Goal: Task Accomplishment & Management: Manage account settings

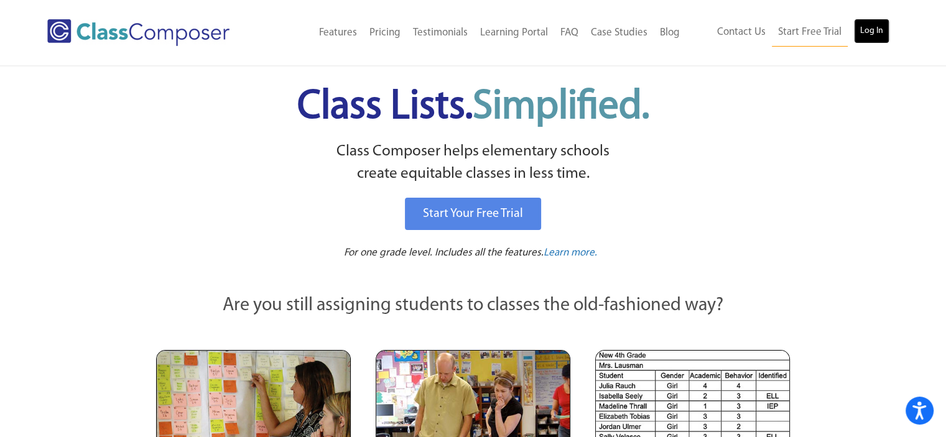
click at [868, 24] on link "Log In" at bounding box center [871, 31] width 35 height 25
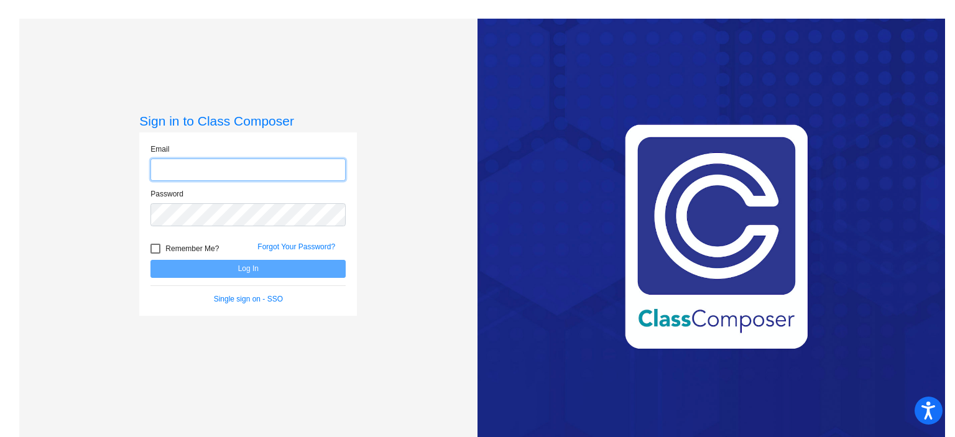
click at [211, 174] on input "email" at bounding box center [248, 170] width 195 height 23
type input "aanguiano@myvaughncharter.com"
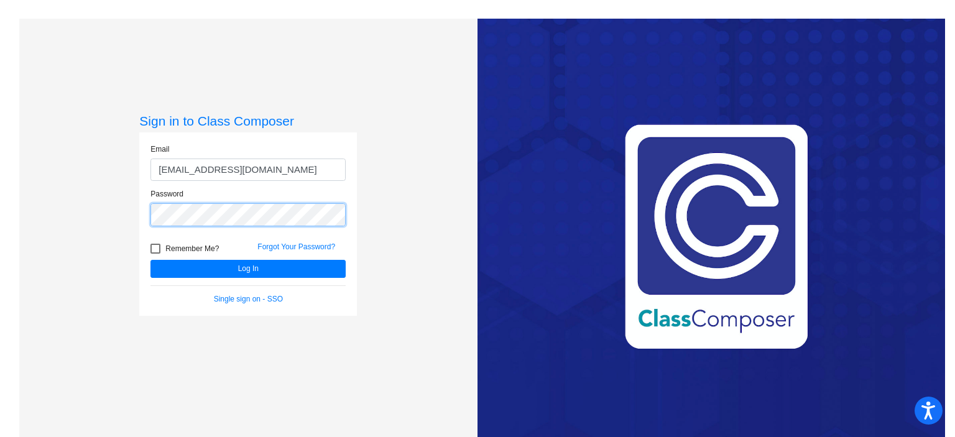
click at [151, 260] on button "Log In" at bounding box center [248, 269] width 195 height 18
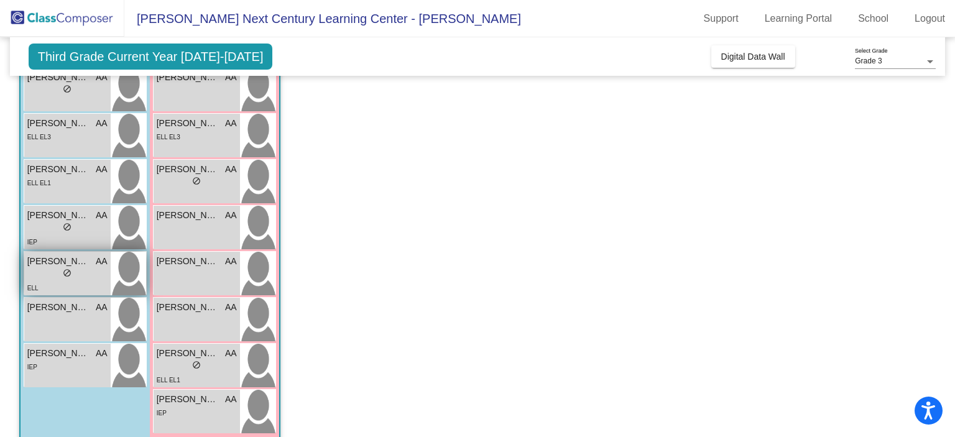
scroll to position [271, 0]
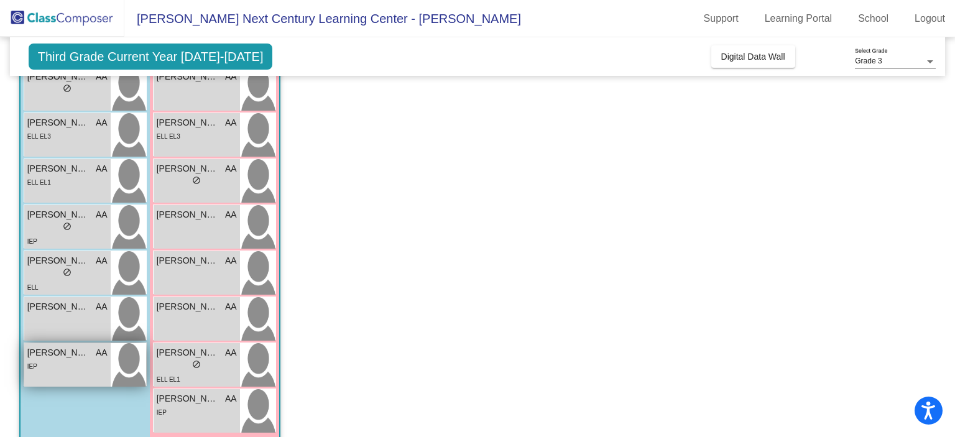
click at [70, 367] on div "IEP" at bounding box center [67, 365] width 80 height 13
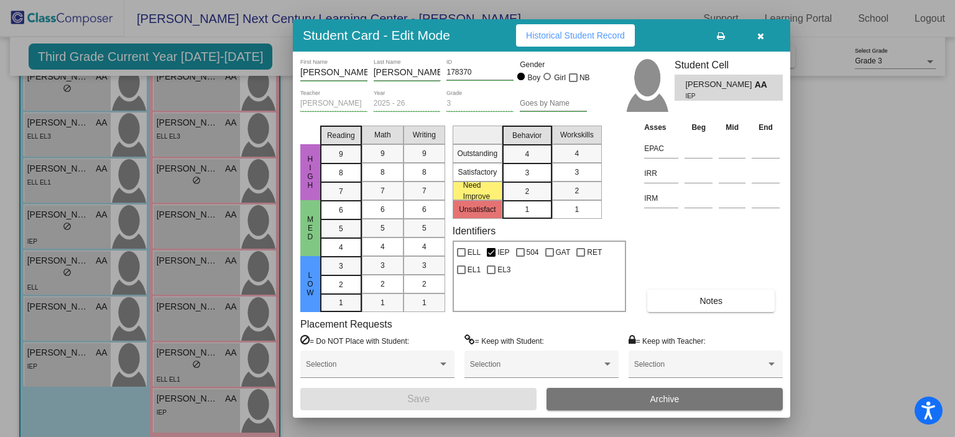
click at [708, 304] on span "Notes" at bounding box center [711, 301] width 23 height 10
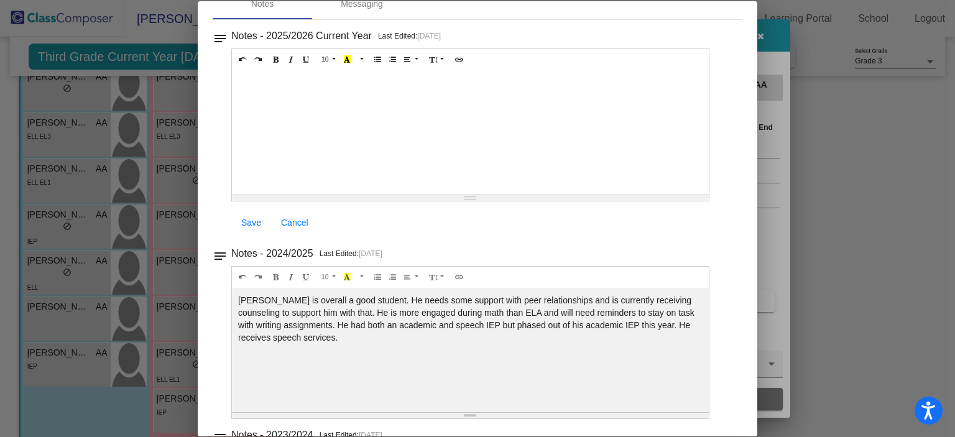
scroll to position [0, 0]
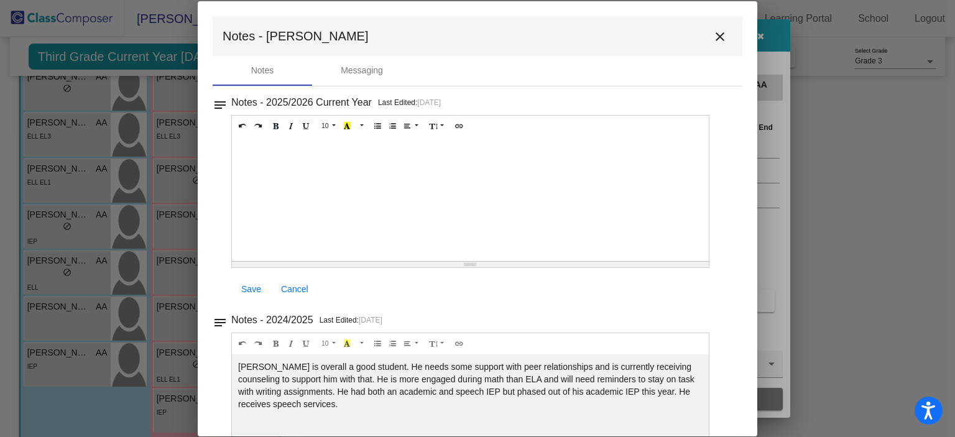
click at [759, 34] on div at bounding box center [477, 218] width 955 height 437
click at [715, 35] on mat-icon "close" at bounding box center [720, 36] width 15 height 15
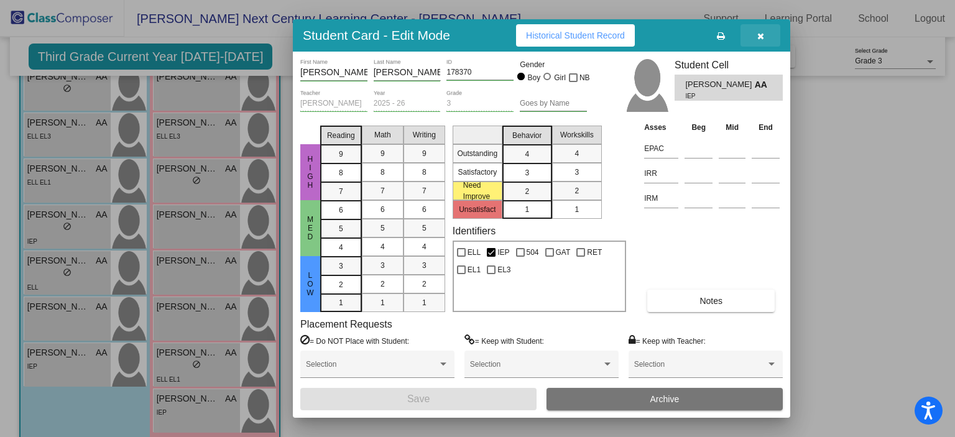
click at [766, 29] on button "button" at bounding box center [761, 35] width 40 height 22
